Goal: Check status: Check status

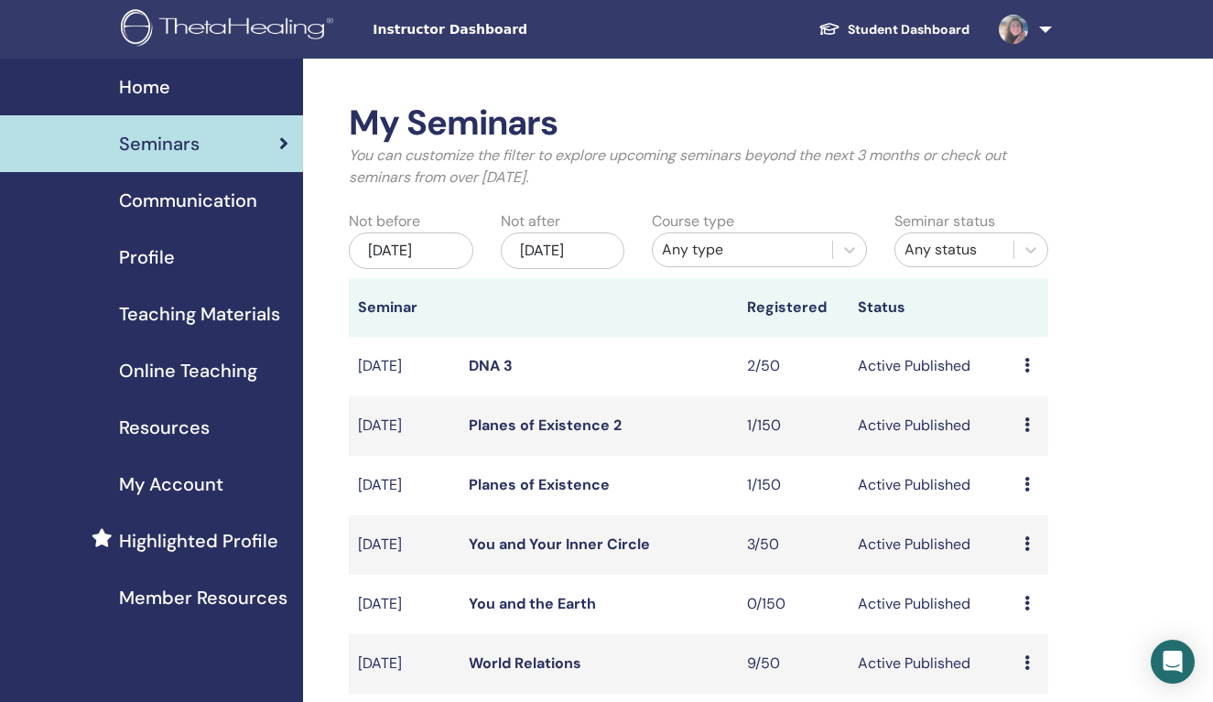
scroll to position [5, 0]
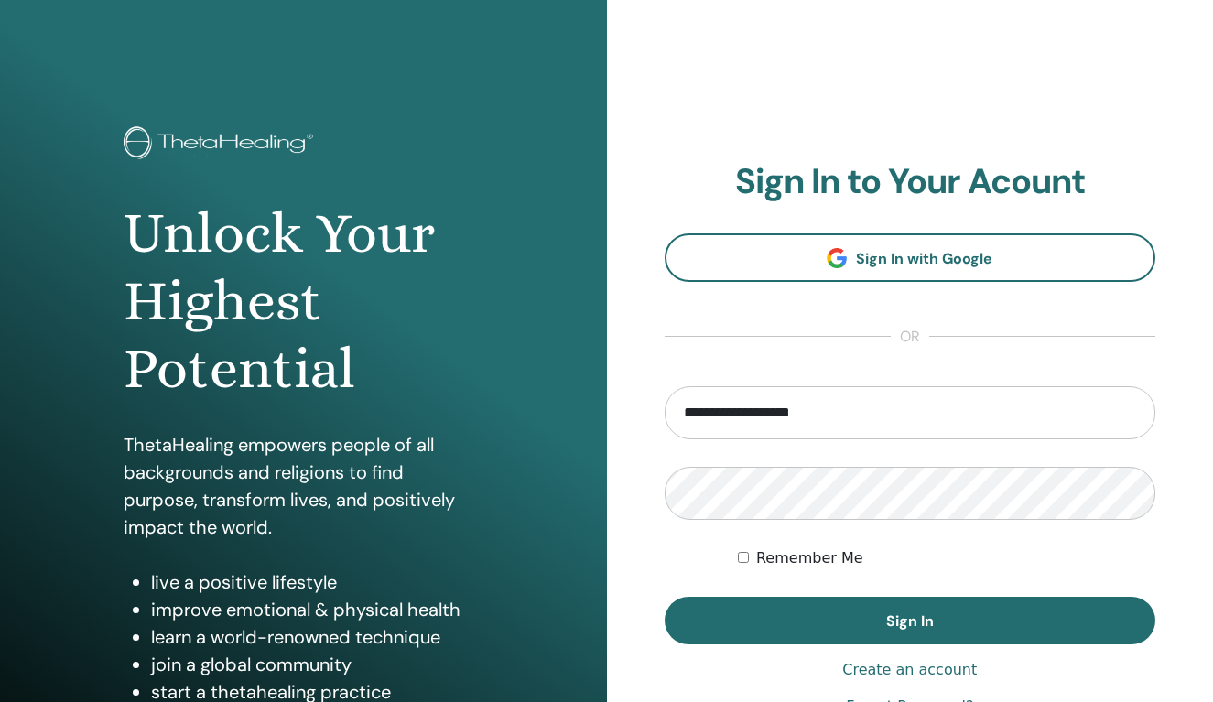
type input "**********"
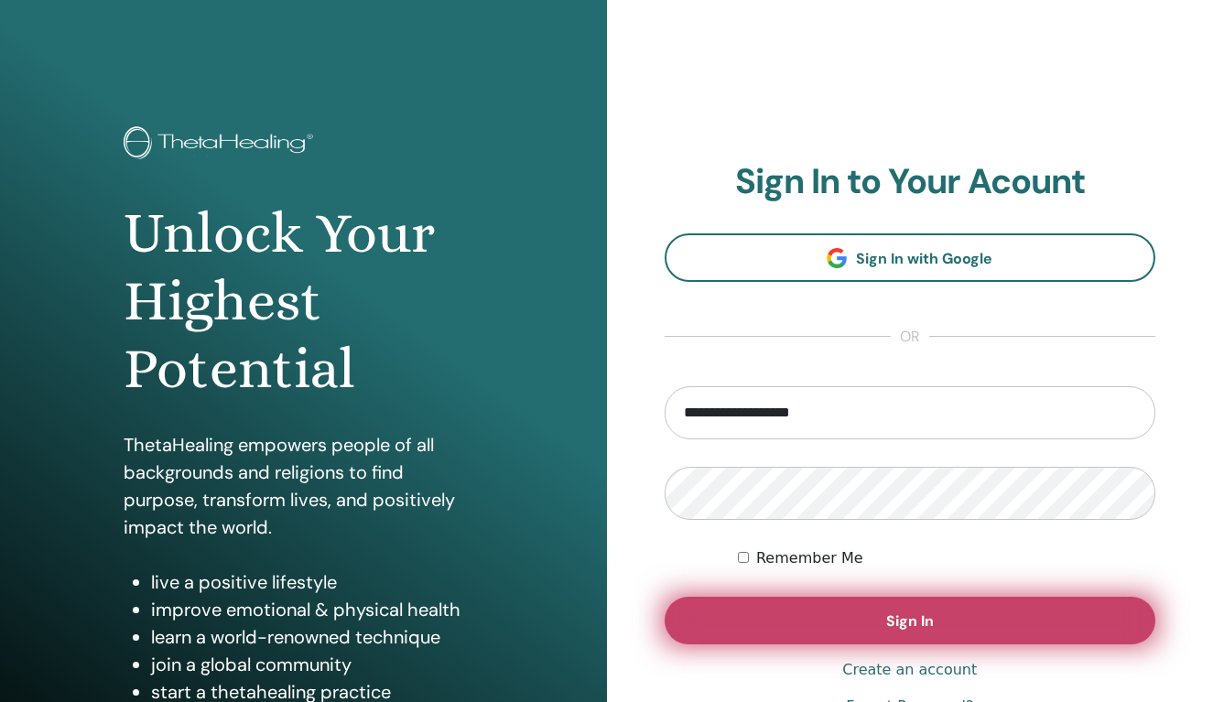
click at [950, 623] on button "Sign In" at bounding box center [911, 621] width 492 height 48
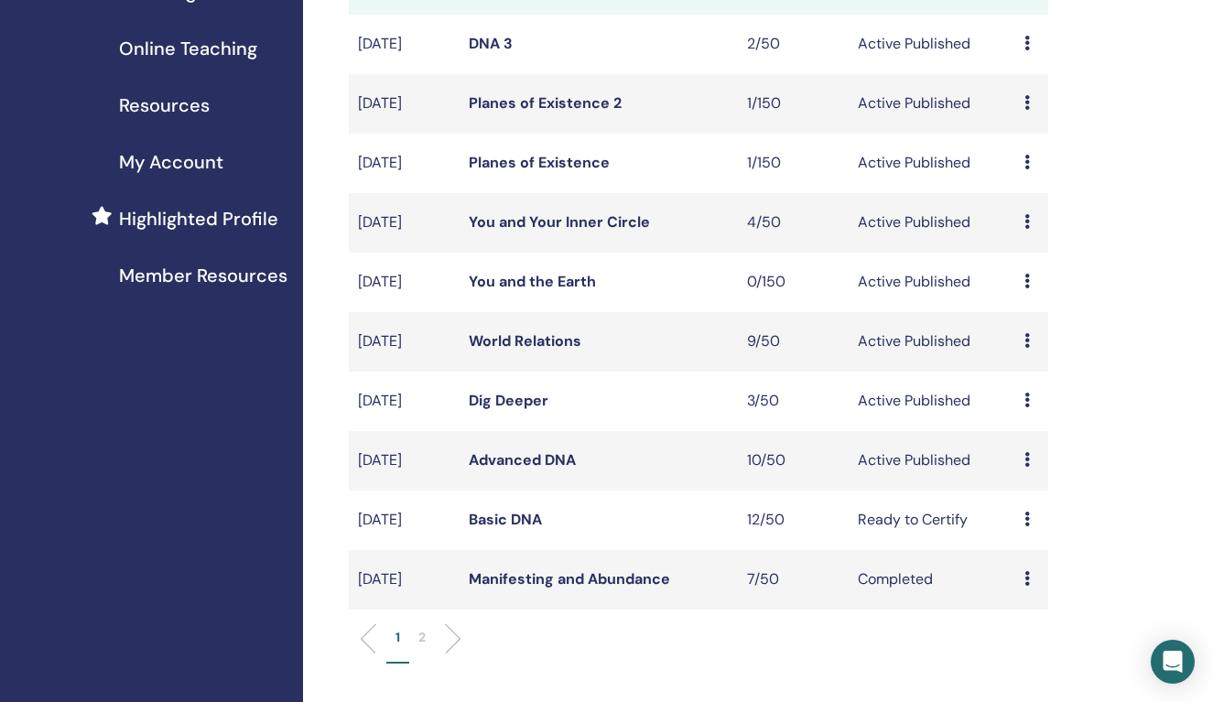
scroll to position [321, 0]
click at [533, 352] on link "World Relations" at bounding box center [525, 341] width 113 height 19
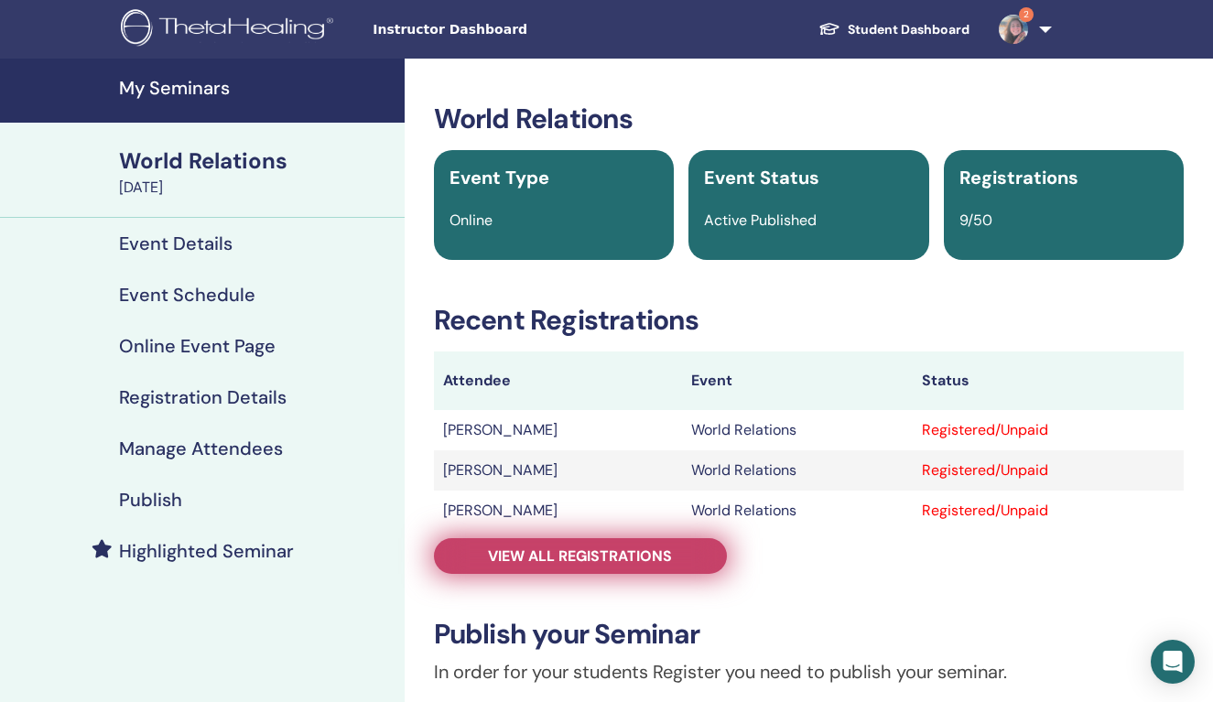
click at [618, 556] on span "View all registrations" at bounding box center [580, 556] width 184 height 19
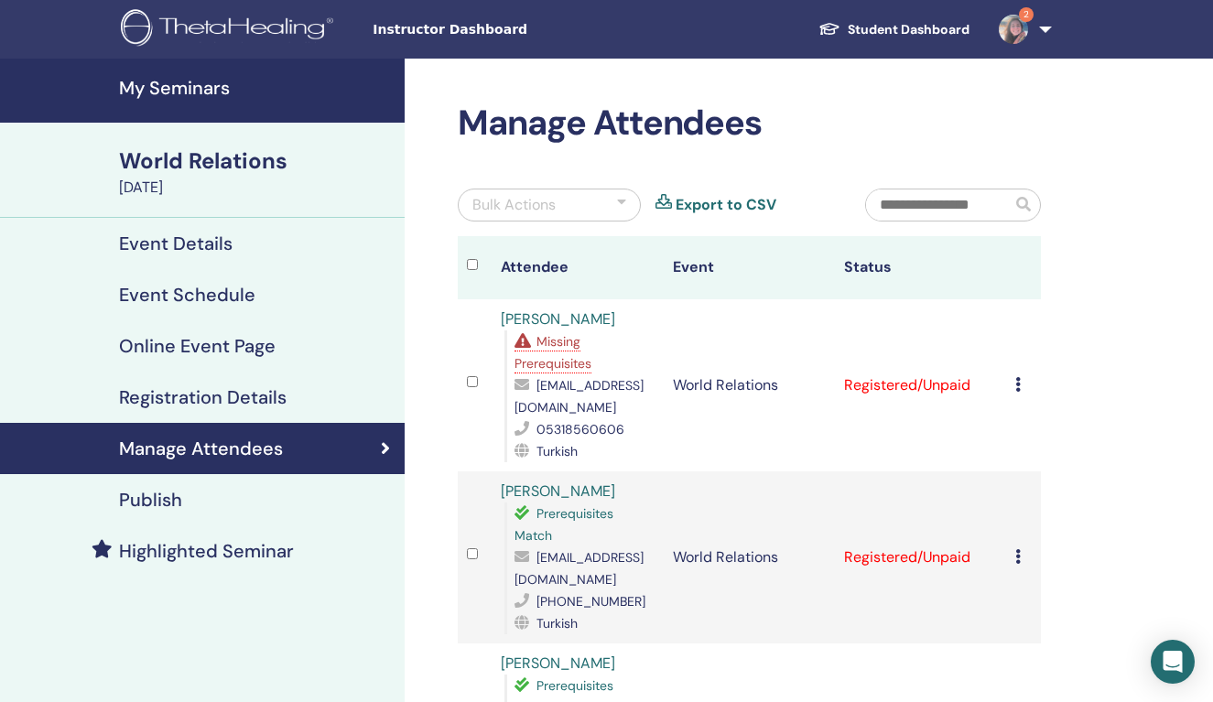
click at [559, 348] on span "Missing Prerequisites" at bounding box center [553, 352] width 77 height 38
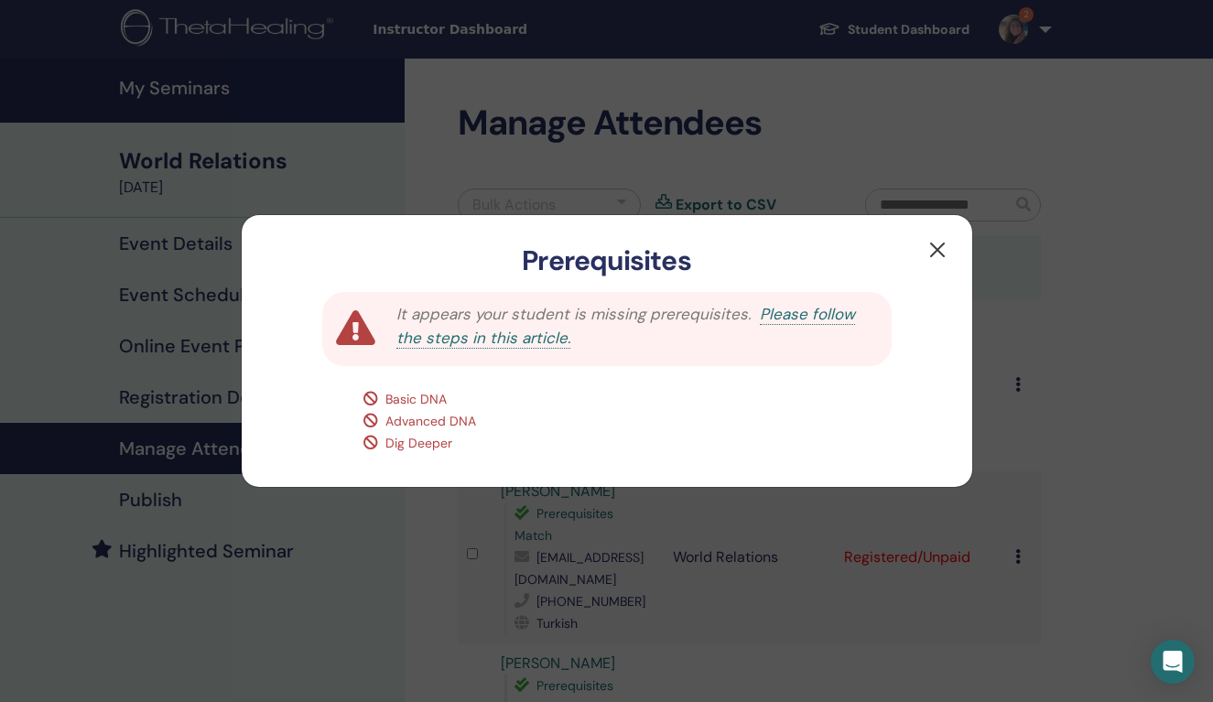
click at [937, 248] on button "button" at bounding box center [937, 249] width 29 height 29
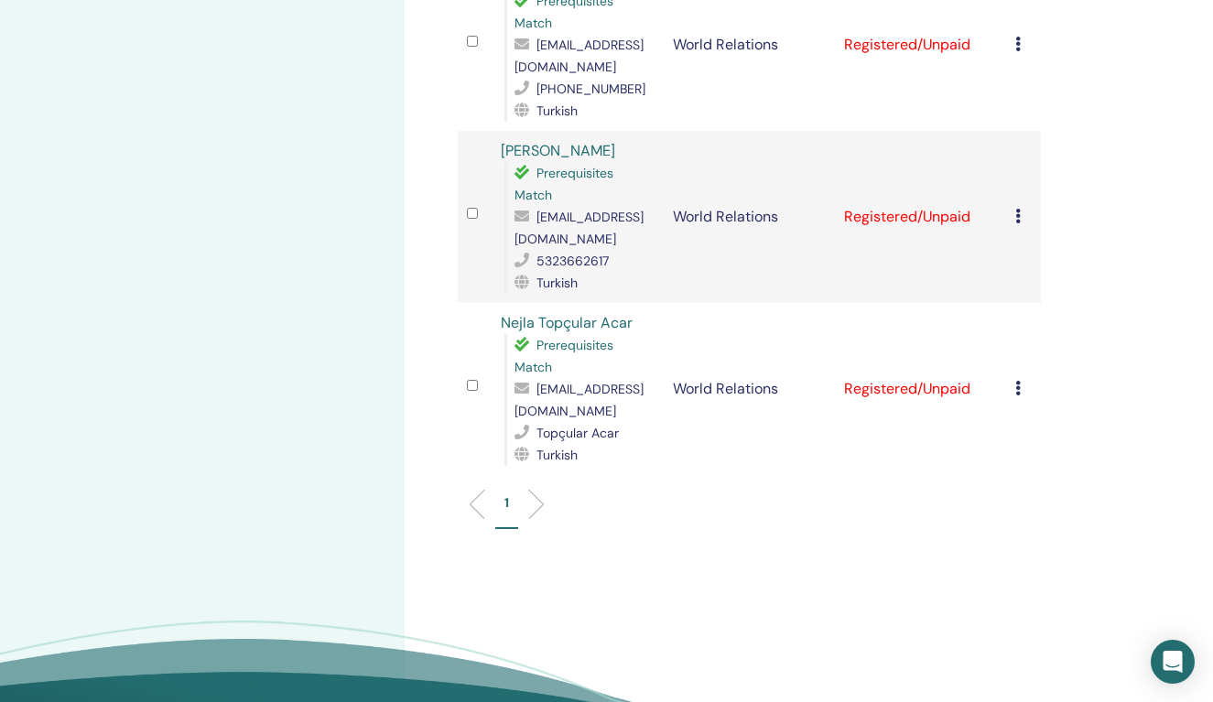
scroll to position [1375, 0]
